Goal: Task Accomplishment & Management: Manage account settings

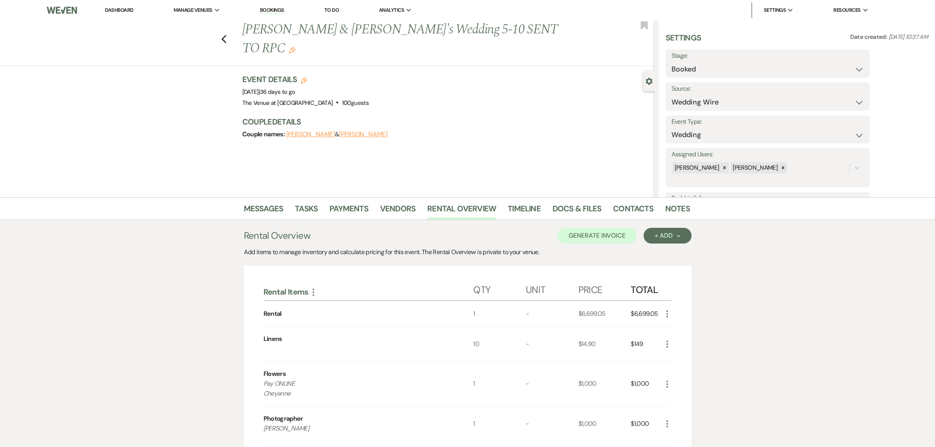
select select "3"
click at [226, 35] on use "button" at bounding box center [223, 39] width 5 height 9
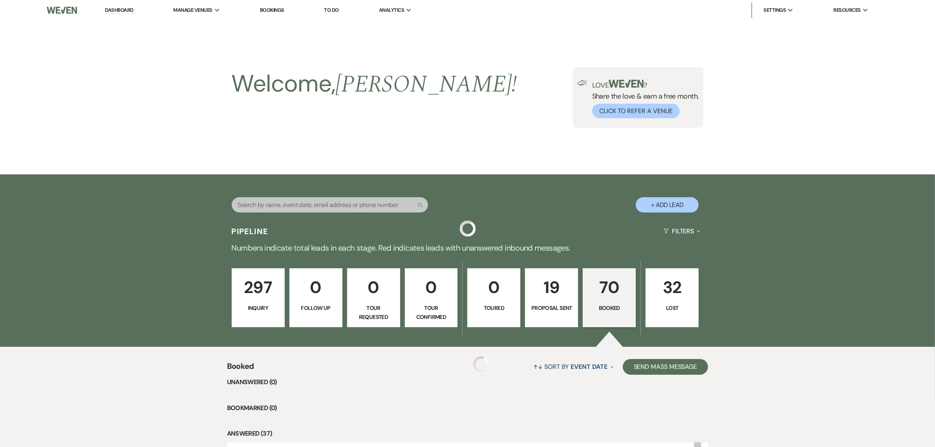
scroll to position [311, 0]
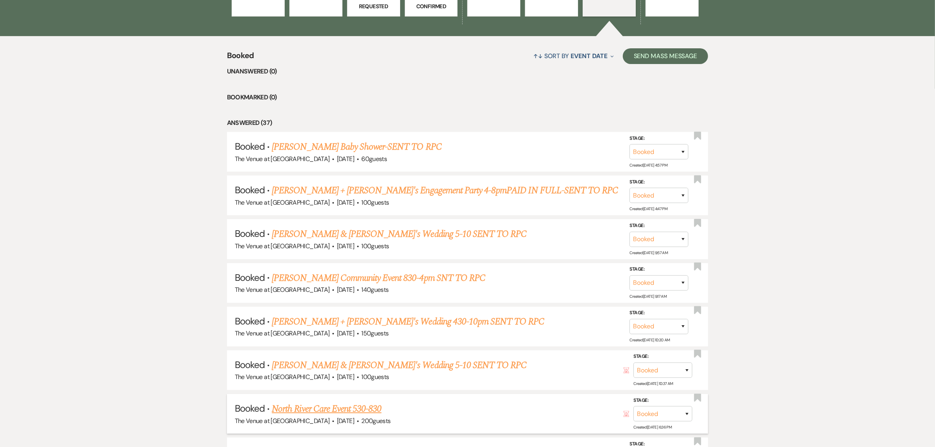
click at [315, 404] on link "North River Care Event 530-830" at bounding box center [327, 409] width 110 height 14
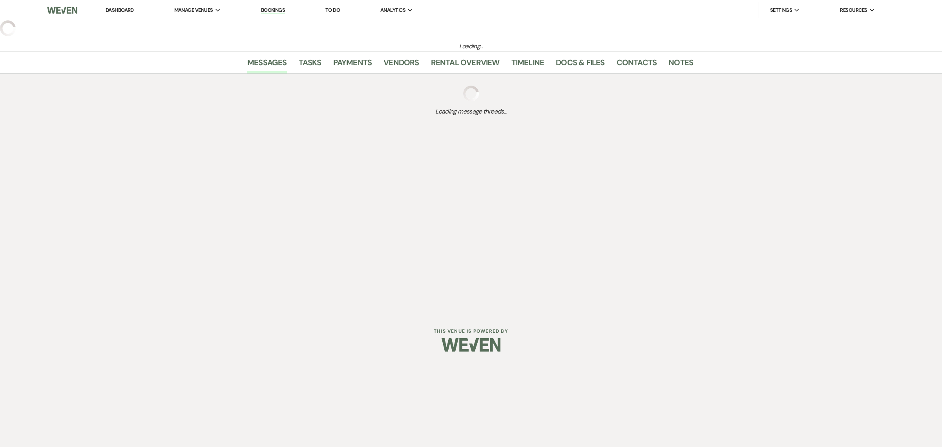
select select "12"
select select "7"
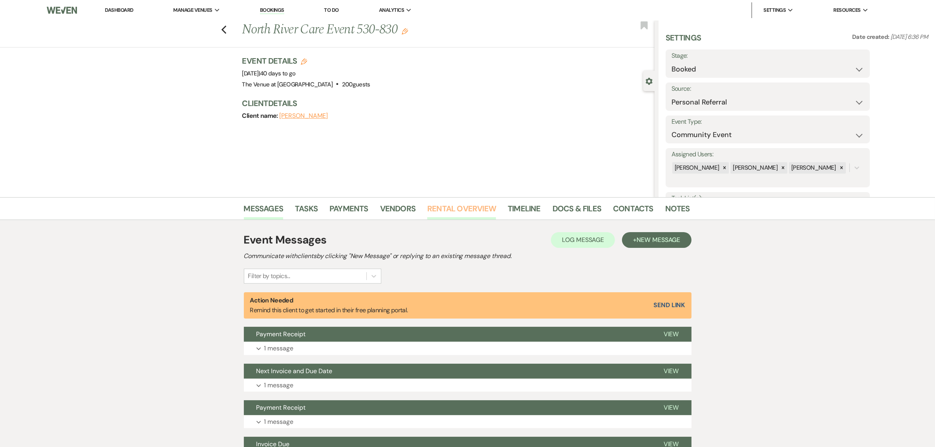
click at [466, 207] on link "Rental Overview" at bounding box center [461, 210] width 69 height 17
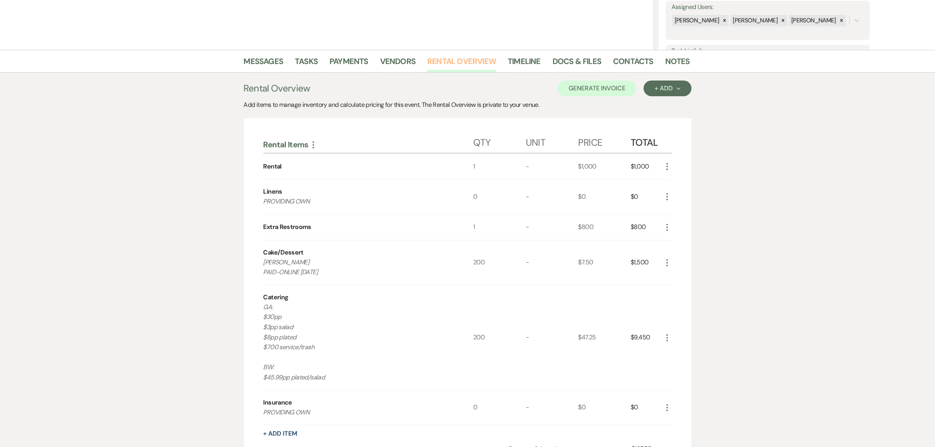
scroll to position [180, 0]
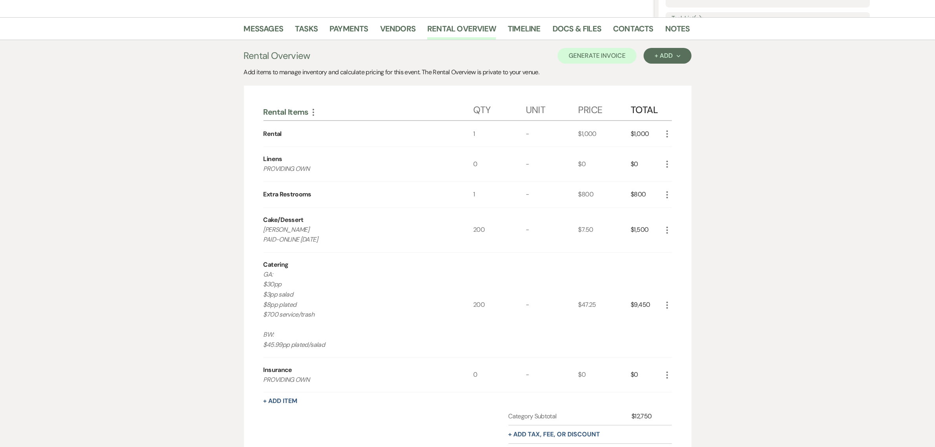
click at [819, 228] on div "Messages Tasks Payments Vendors Rental Overview Timeline Docs & Files Contacts …" at bounding box center [467, 267] width 935 height 500
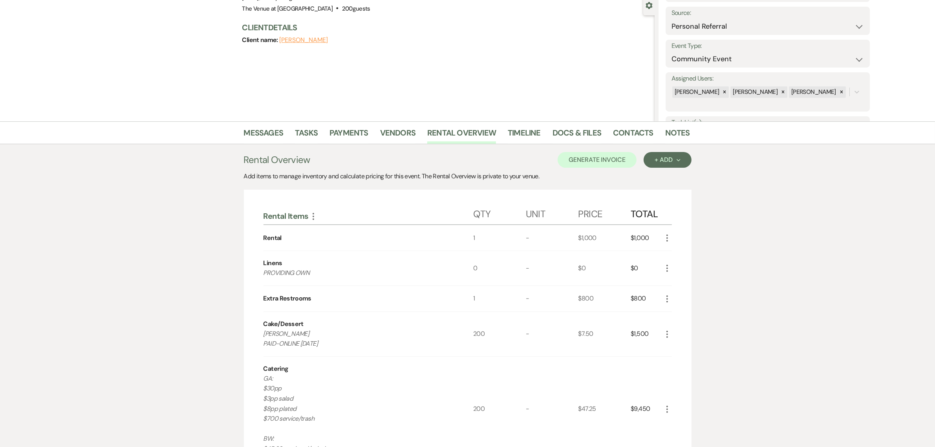
scroll to position [49, 0]
